Goal: Transaction & Acquisition: Subscribe to service/newsletter

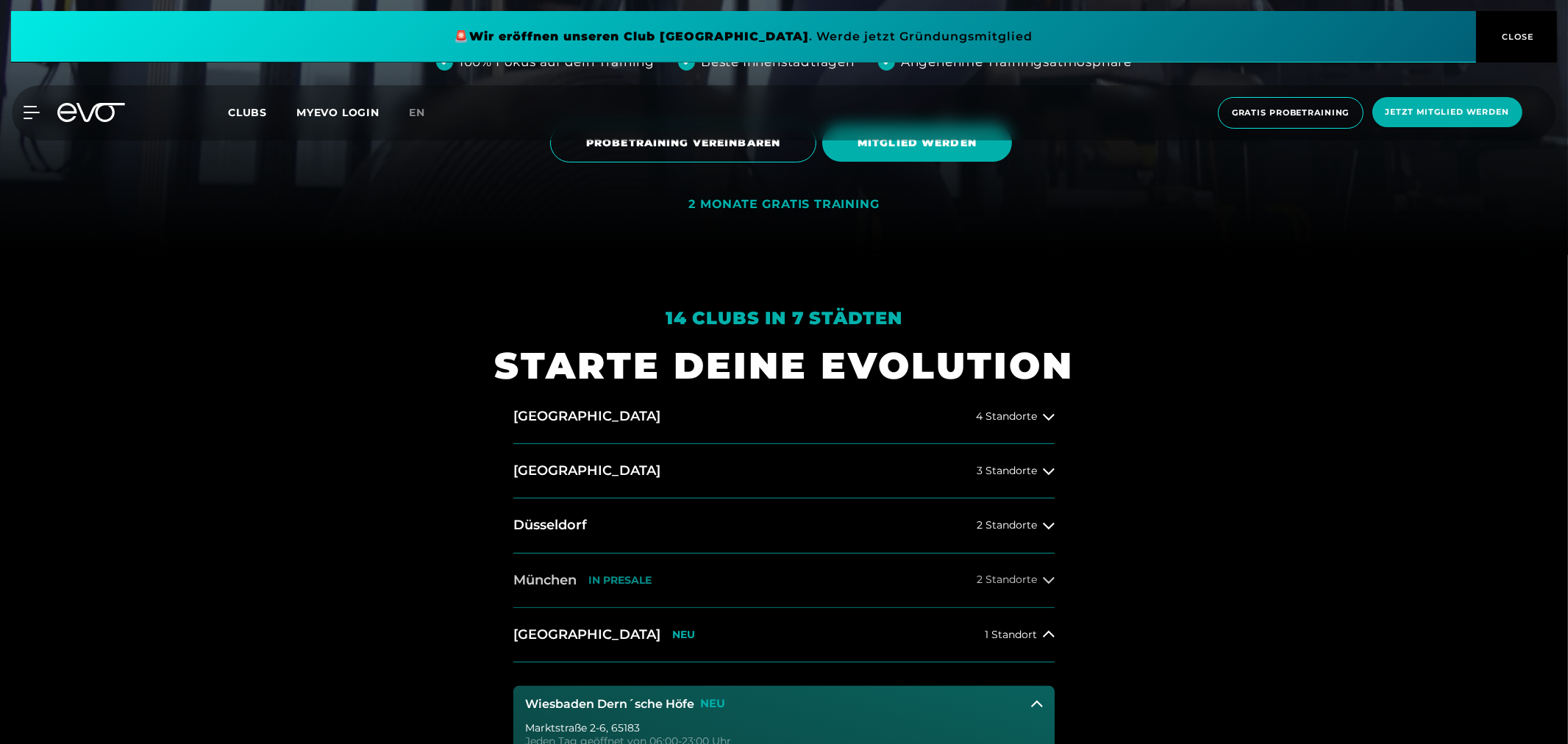
scroll to position [489, 0]
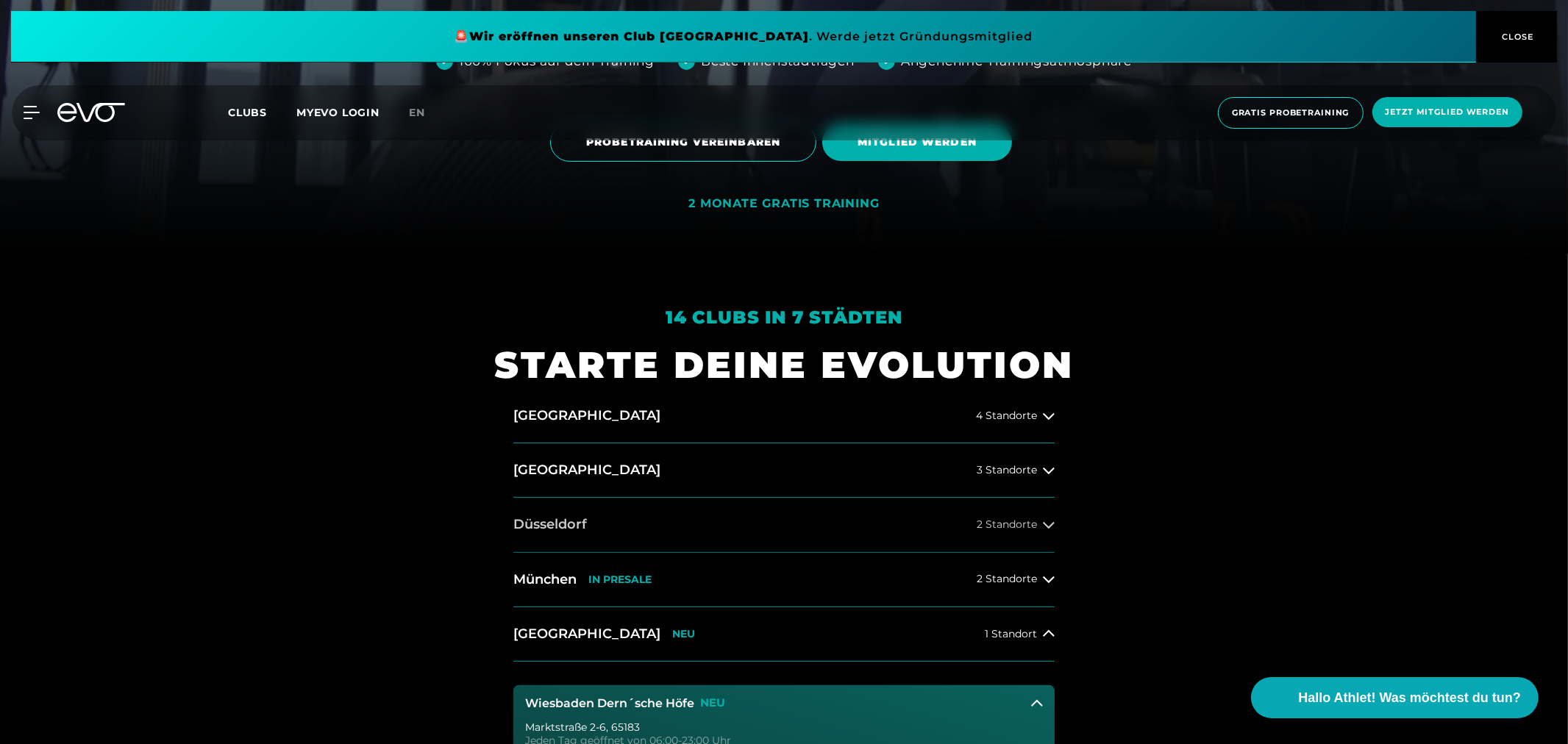
click at [547, 527] on h2 "Düsseldorf" at bounding box center [550, 525] width 73 height 19
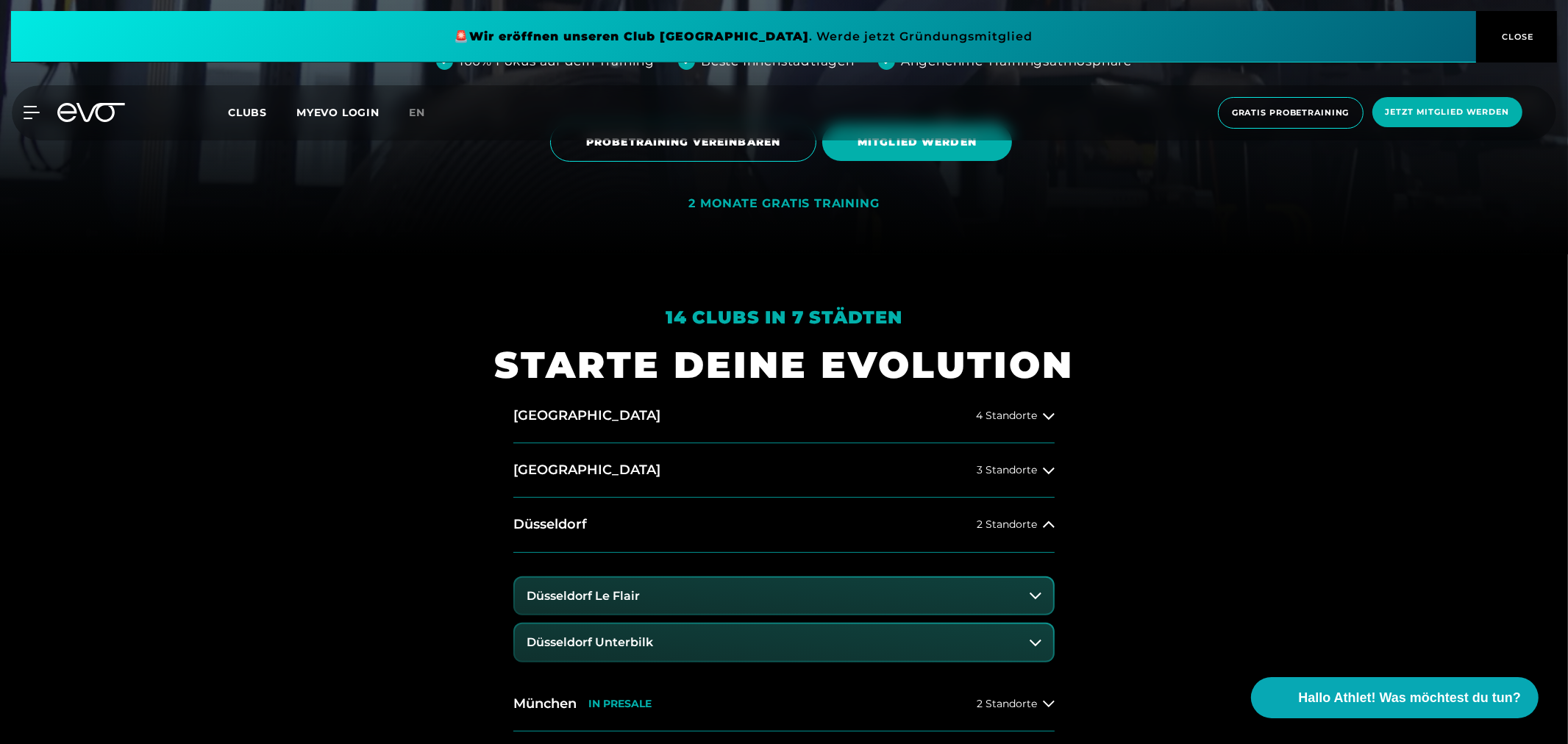
click at [625, 594] on h3 "Düsseldorf Le Flair" at bounding box center [582, 596] width 113 height 13
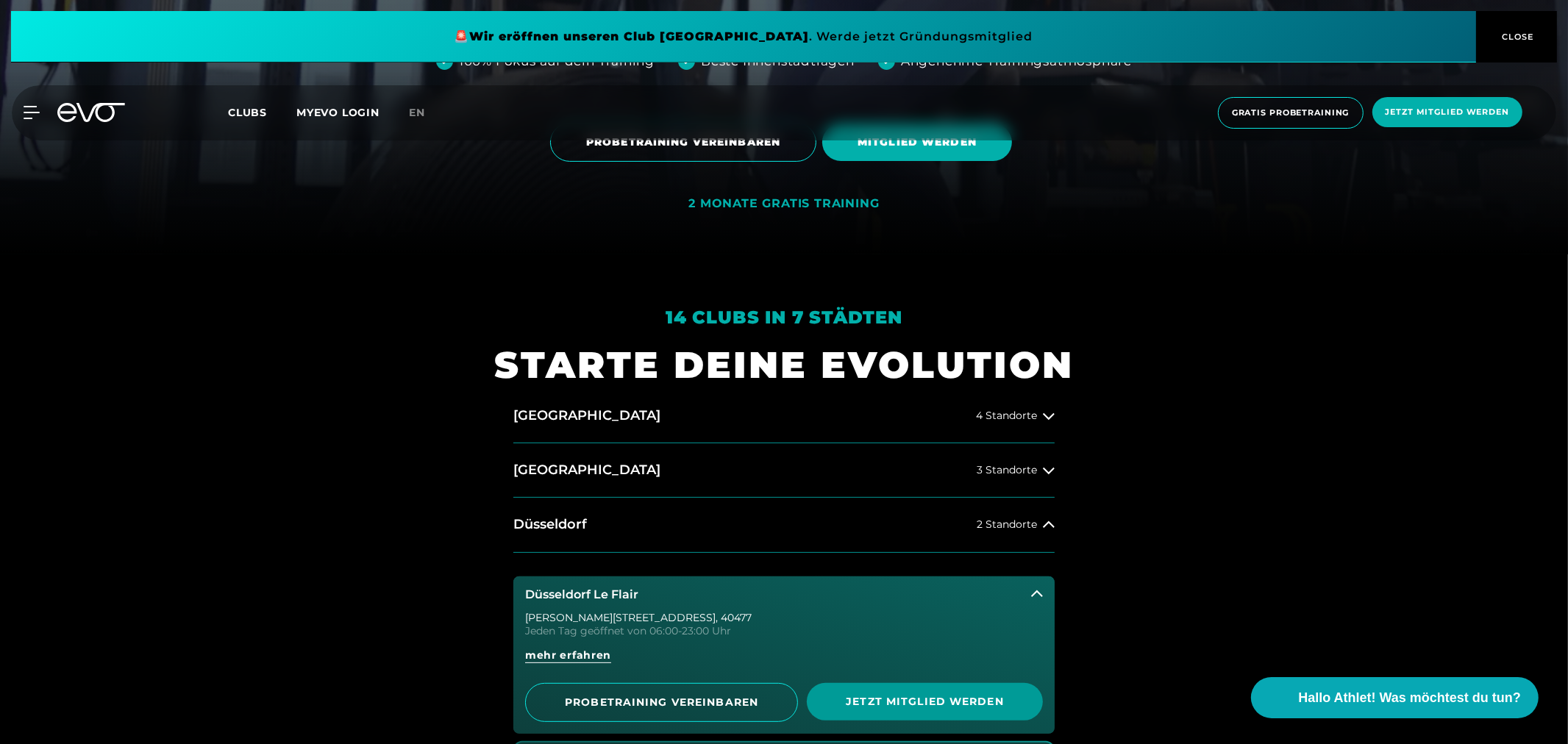
click at [910, 706] on span "Jetzt Mitglied werden" at bounding box center [924, 702] width 166 height 16
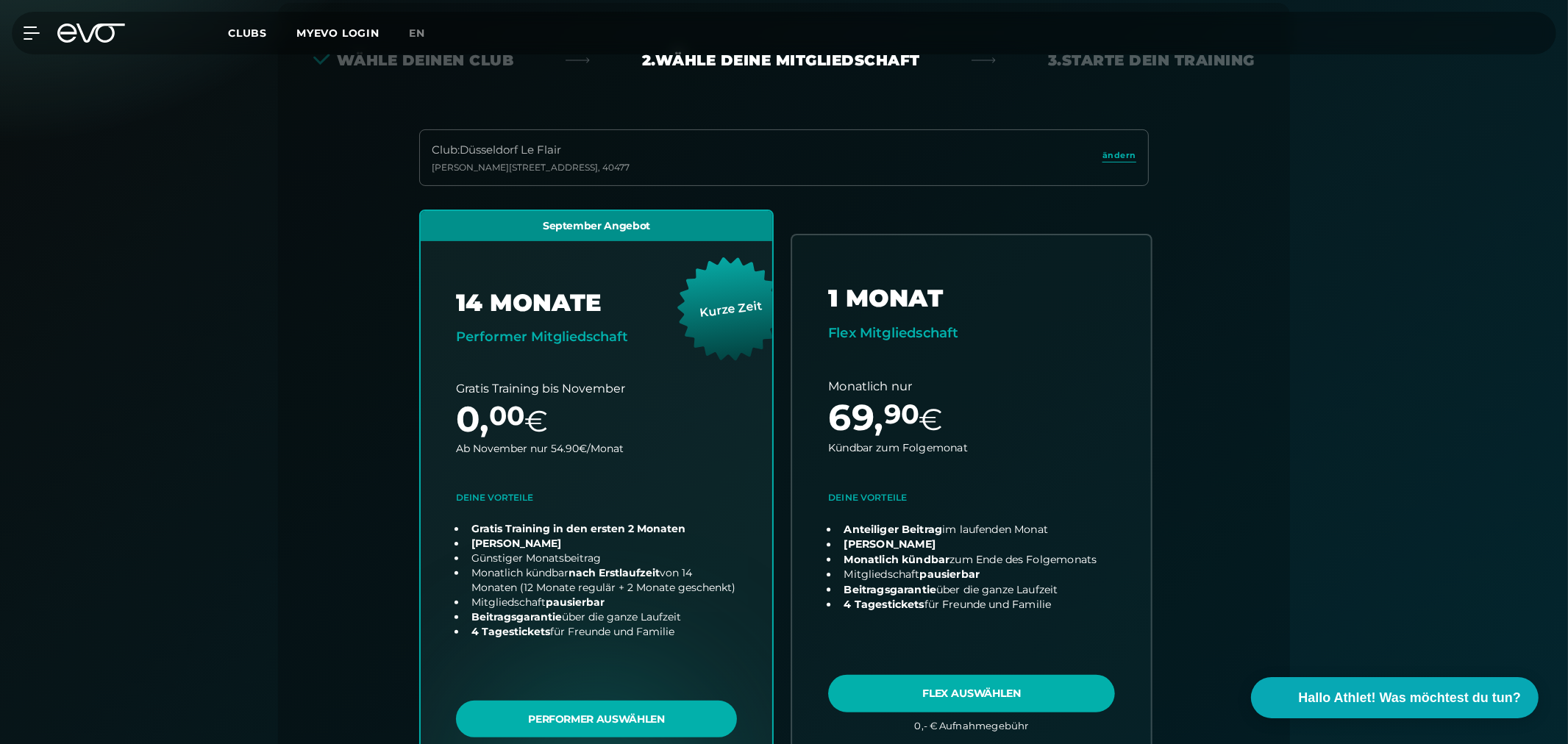
scroll to position [325, 0]
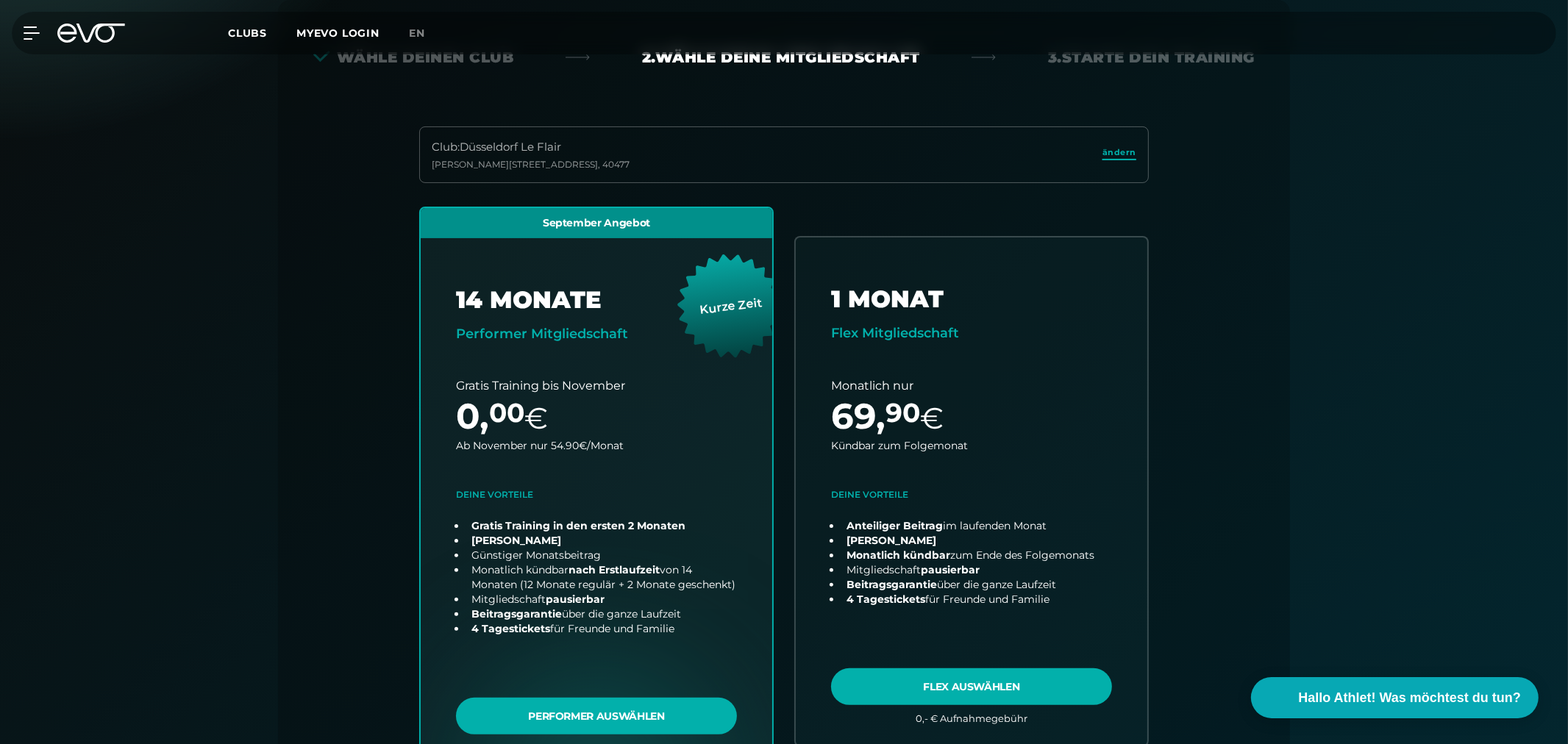
click at [1108, 155] on span "ändern" at bounding box center [1118, 152] width 33 height 12
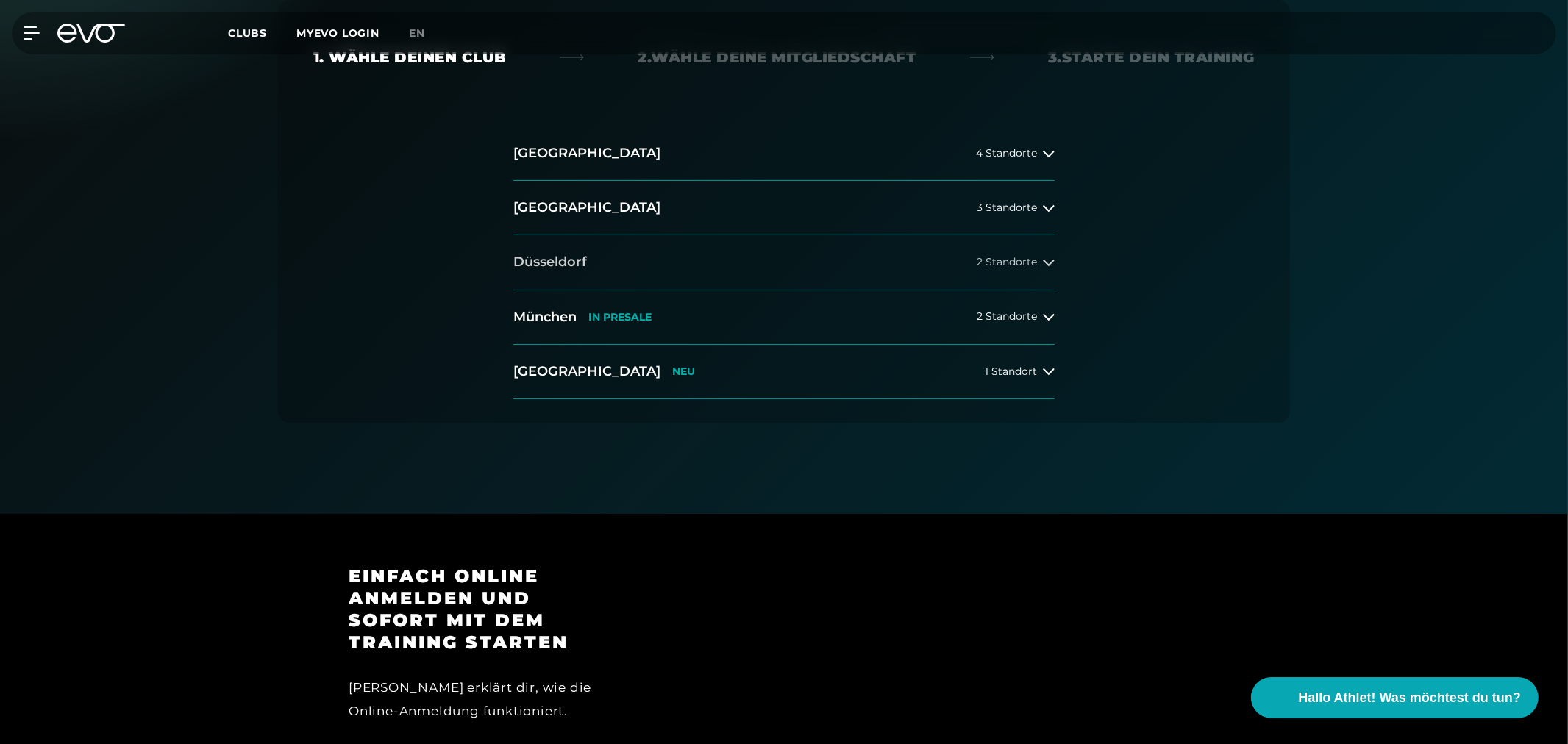
click at [529, 251] on button "Düsseldorf 2 Standorte" at bounding box center [783, 262] width 541 height 55
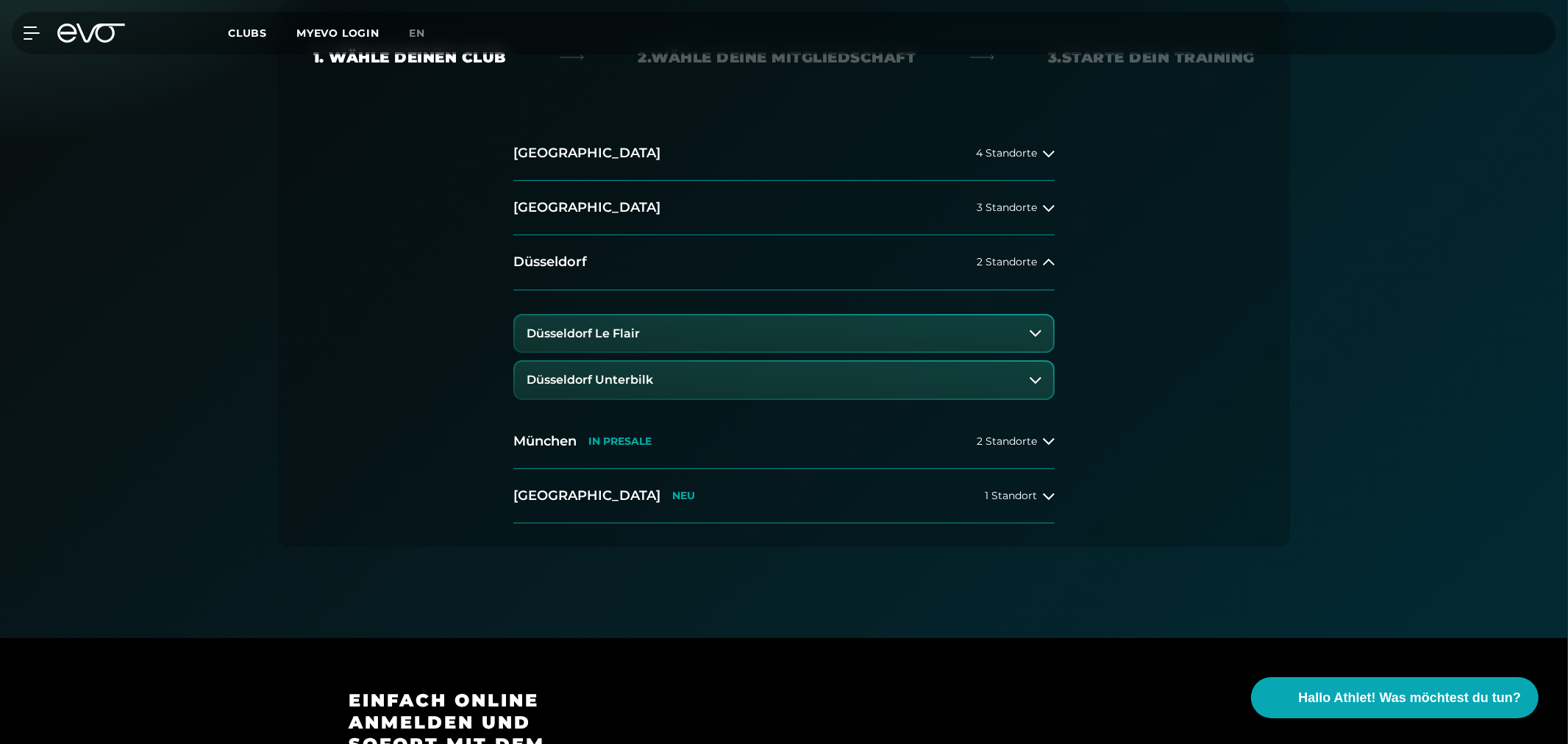
click at [569, 332] on h3 "Düsseldorf Le Flair" at bounding box center [582, 334] width 113 height 13
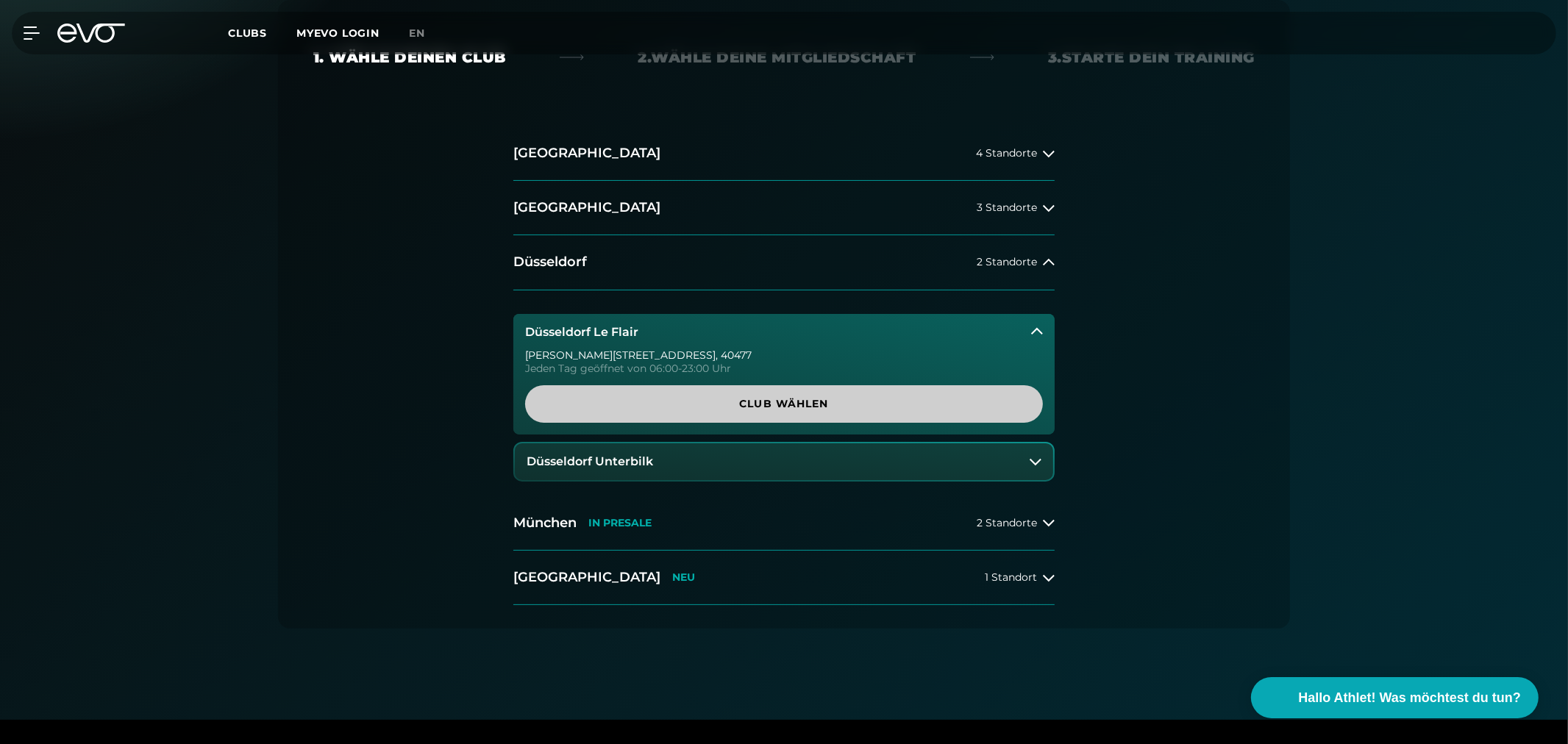
click at [698, 412] on span "Club wählen" at bounding box center [784, 404] width 447 height 16
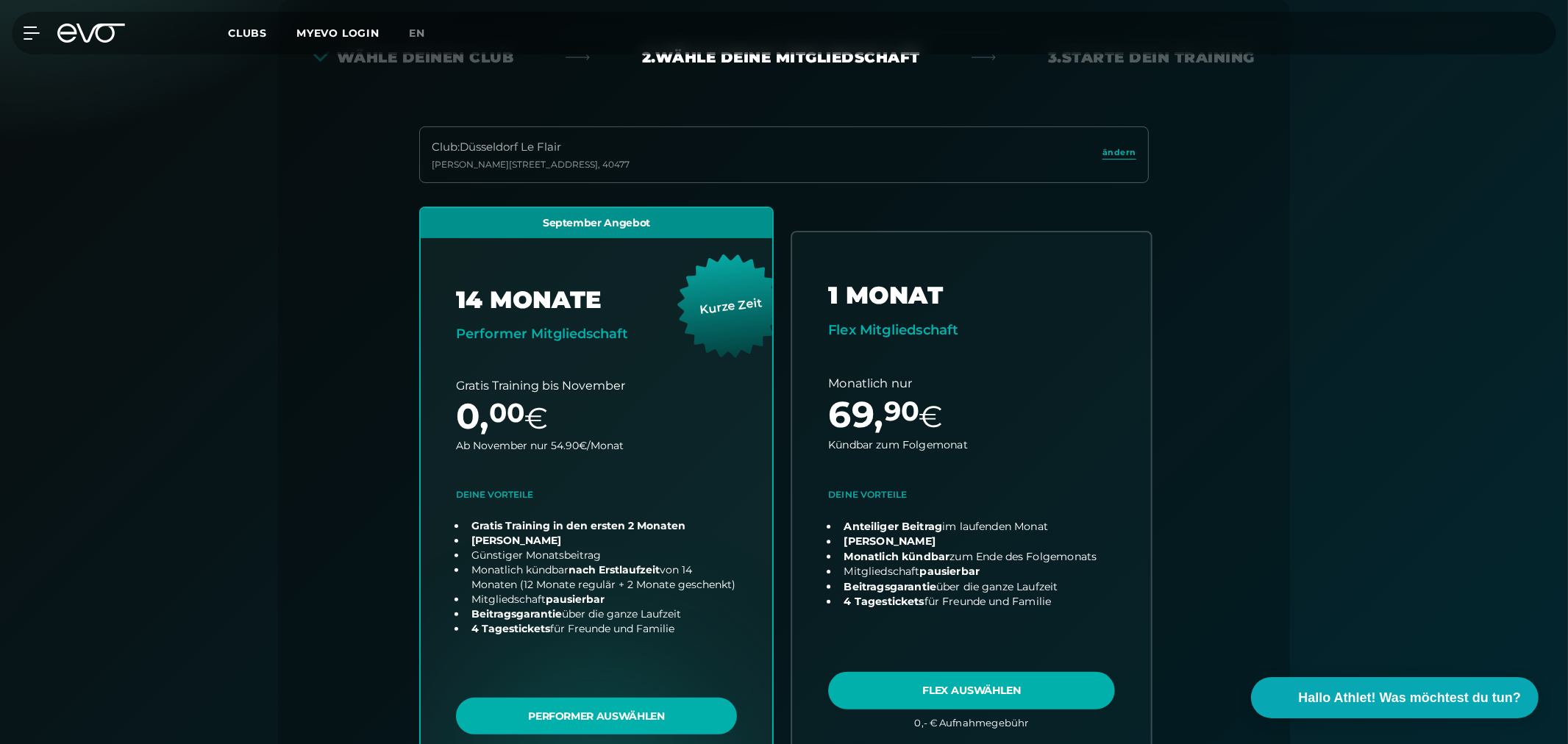
click at [950, 687] on link "choose plan" at bounding box center [972, 491] width 359 height 517
